Goal: Task Accomplishment & Management: Use online tool/utility

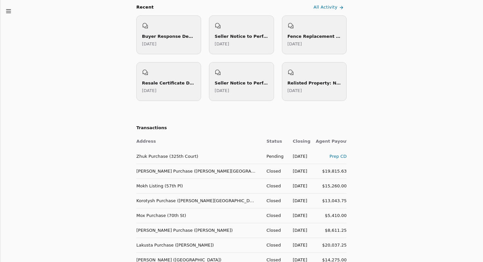
scroll to position [272, 0]
click at [336, 152] on div "Prep CD" at bounding box center [330, 155] width 31 height 7
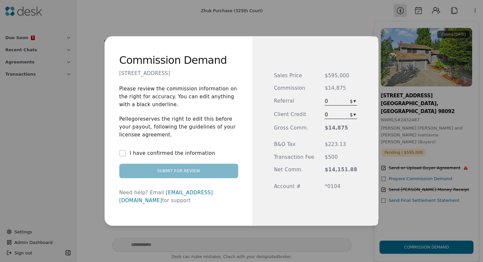
click at [125, 156] on button "I have confirmed the information" at bounding box center [122, 153] width 7 height 7
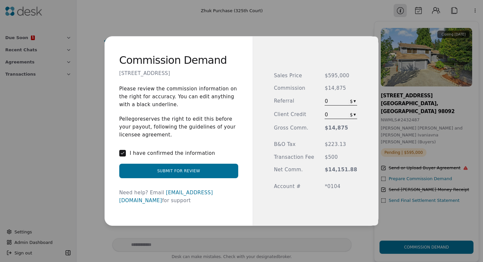
click at [200, 174] on button "Submit for Review" at bounding box center [178, 170] width 119 height 14
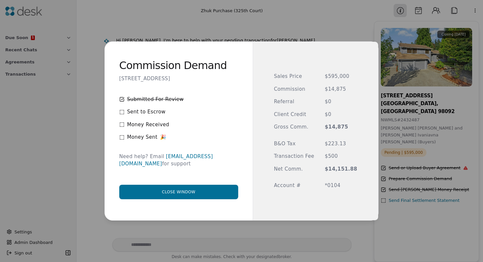
click at [154, 192] on button "Close window" at bounding box center [178, 191] width 119 height 14
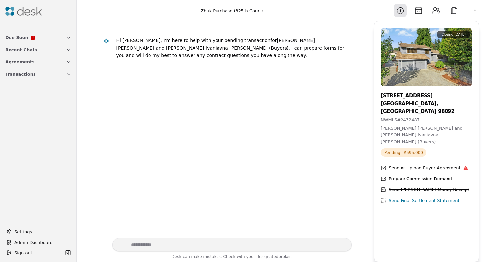
click at [49, 40] on button "Due Soon 1" at bounding box center [38, 38] width 74 height 12
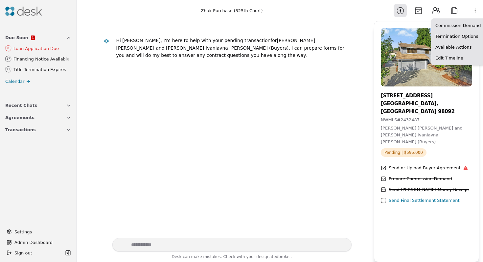
click at [477, 10] on html "Due Soon 1 0 Loan Application Due 17 Financing Notice Available 21 Title Termin…" at bounding box center [241, 131] width 483 height 262
click at [474, 21] on div "Commission Demand" at bounding box center [457, 25] width 51 height 11
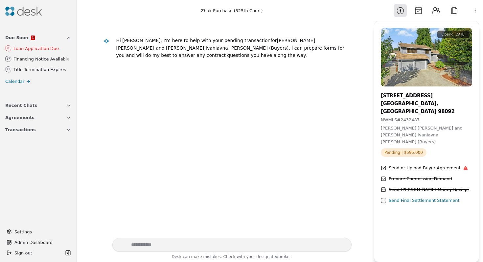
click at [21, 16] on div at bounding box center [38, 11] width 71 height 17
click at [23, 9] on img at bounding box center [23, 11] width 37 height 9
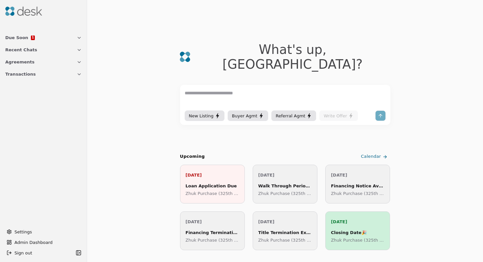
click at [76, 75] on icon "button" at bounding box center [78, 74] width 5 height 5
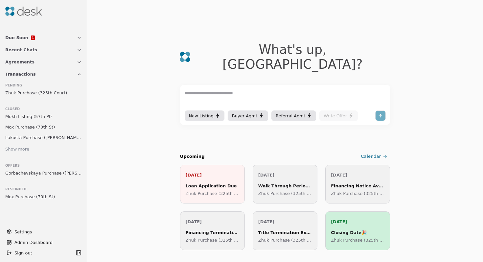
click at [44, 116] on span "Mokh Listing (57th Pl)" at bounding box center [28, 116] width 47 height 7
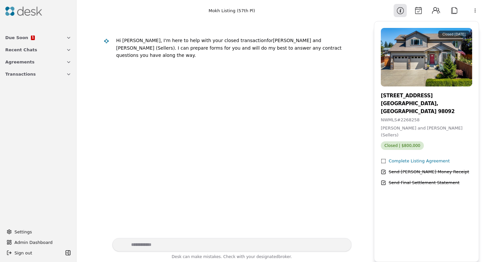
click at [397, 168] on div "Send Earnest Money Receipt" at bounding box center [428, 171] width 80 height 7
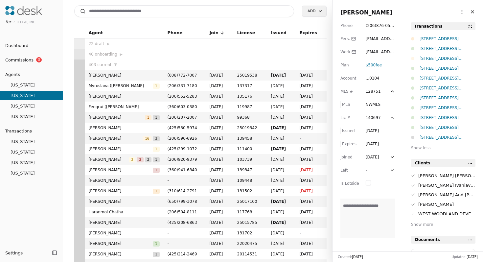
click at [471, 26] on button at bounding box center [470, 26] width 8 height 8
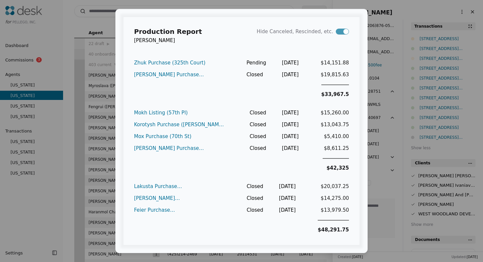
click at [106, 19] on div "Production Report [PERSON_NAME] Hide Canceled, Rescinded, etc. Zhuk Purchase ([…" at bounding box center [241, 131] width 483 height 262
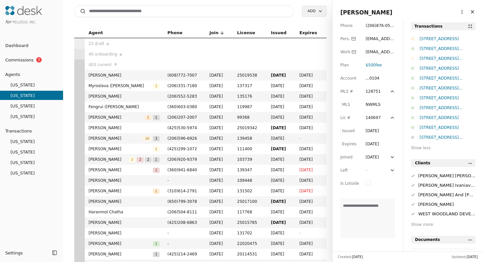
click at [62, 29] on div "for Pellego, Inc. Dashboard Commissions 3 Agents [US_STATE] [US_STATE] [US_STAT…" at bounding box center [31, 131] width 63 height 262
click at [180, 22] on div "Search Add" at bounding box center [200, 11] width 252 height 22
